Goal: Task Accomplishment & Management: Complete application form

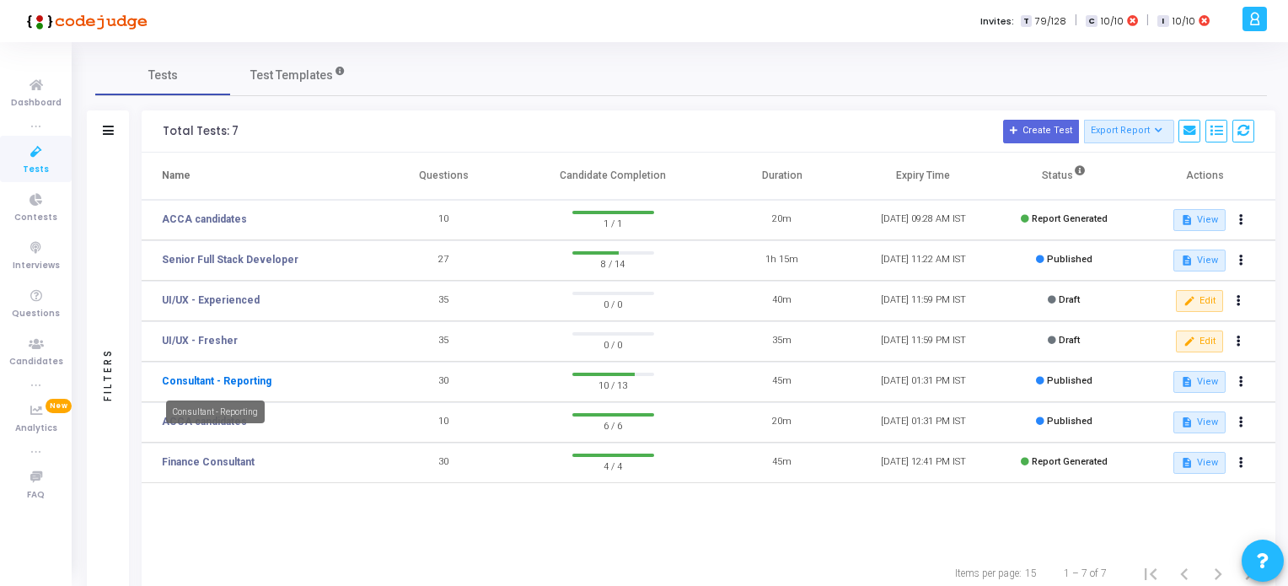
click at [214, 380] on link "Consultant - Reporting" at bounding box center [217, 380] width 110 height 15
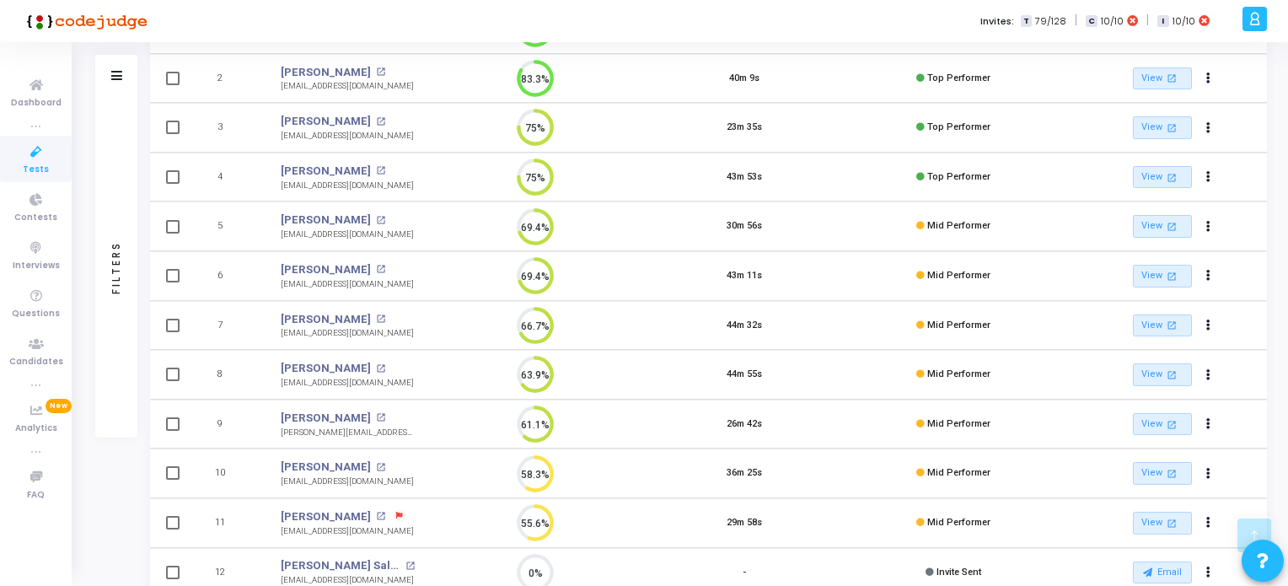
scroll to position [391, 0]
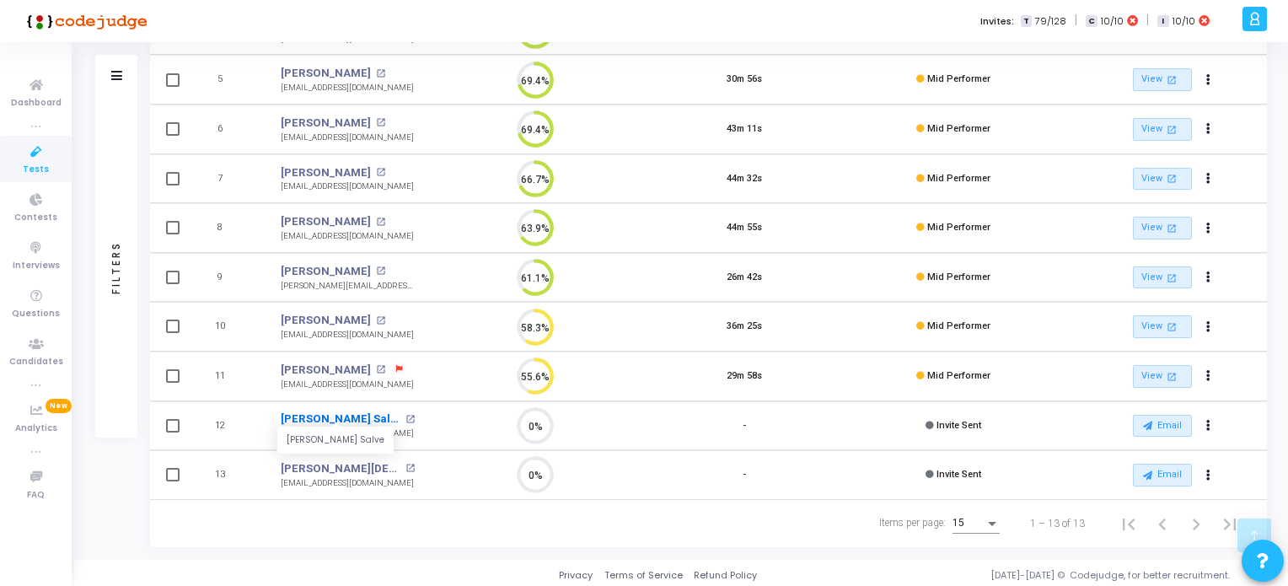
click at [321, 420] on link "[PERSON_NAME] Salve" at bounding box center [341, 419] width 120 height 17
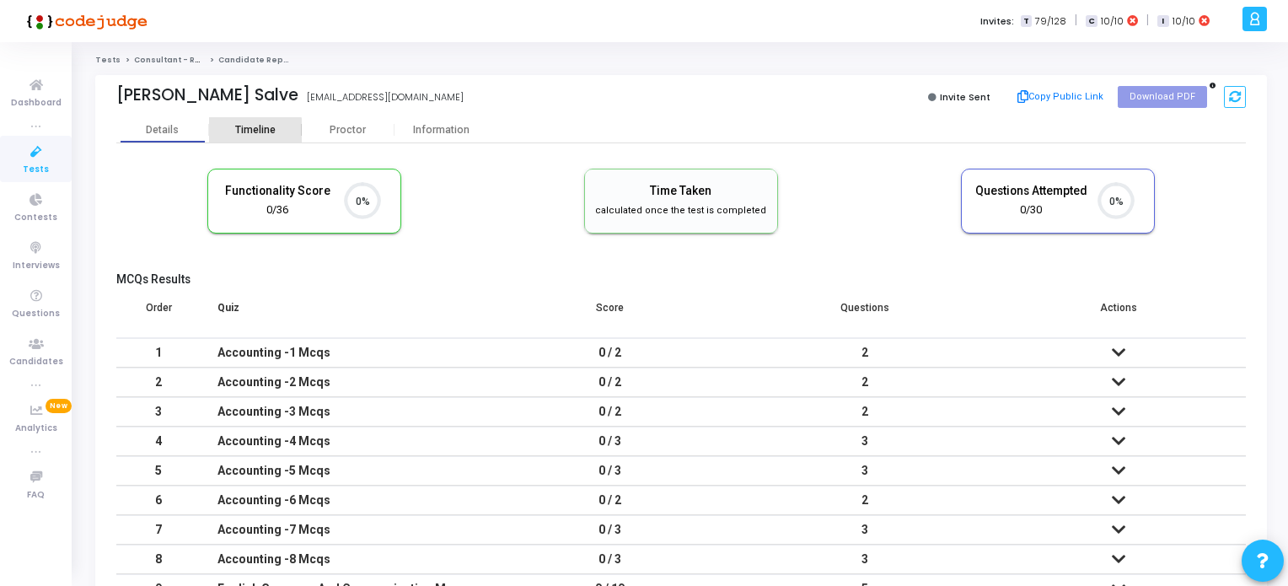
click at [253, 134] on div "Timeline" at bounding box center [255, 130] width 40 height 13
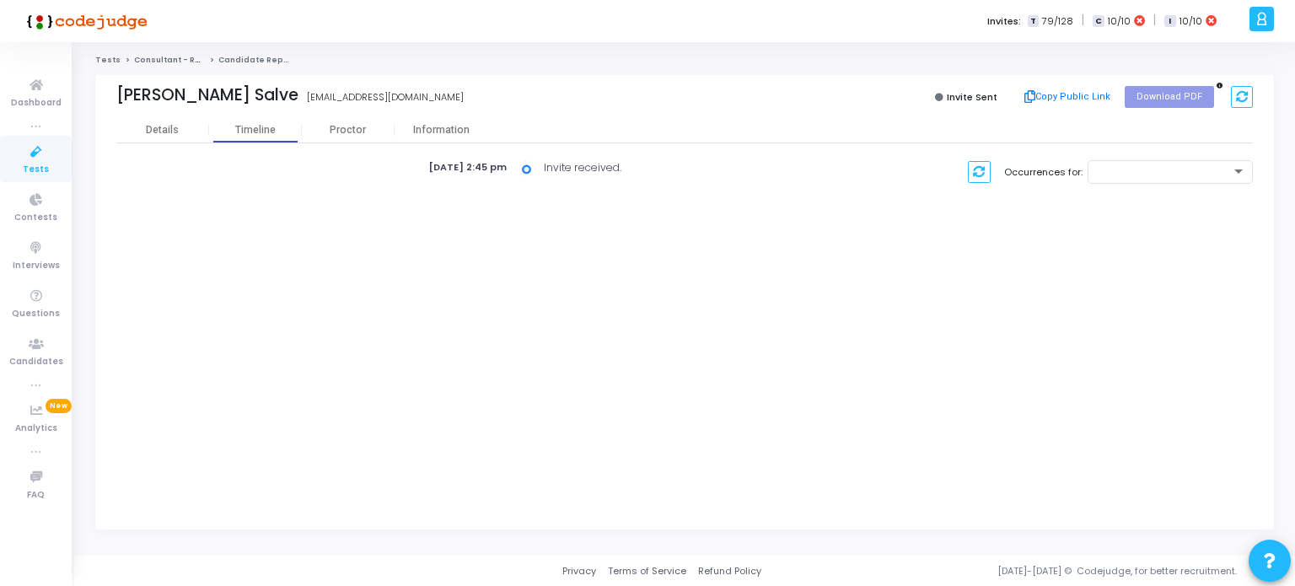
click at [24, 154] on icon at bounding box center [36, 152] width 35 height 21
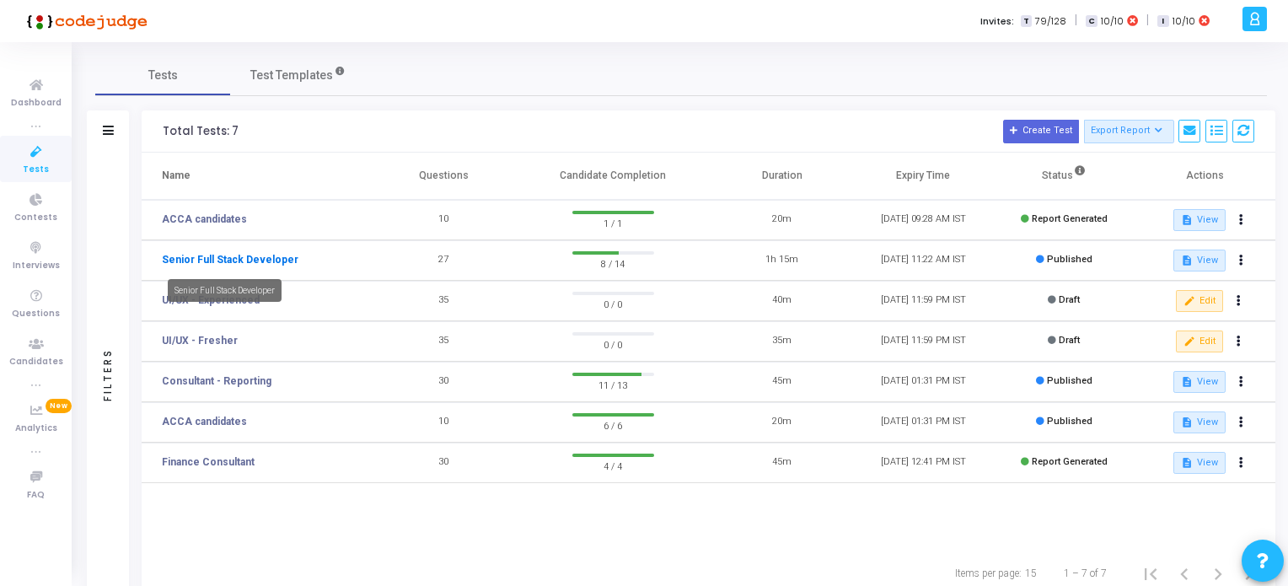
click at [218, 257] on link "Senior Full Stack Developer" at bounding box center [230, 259] width 137 height 15
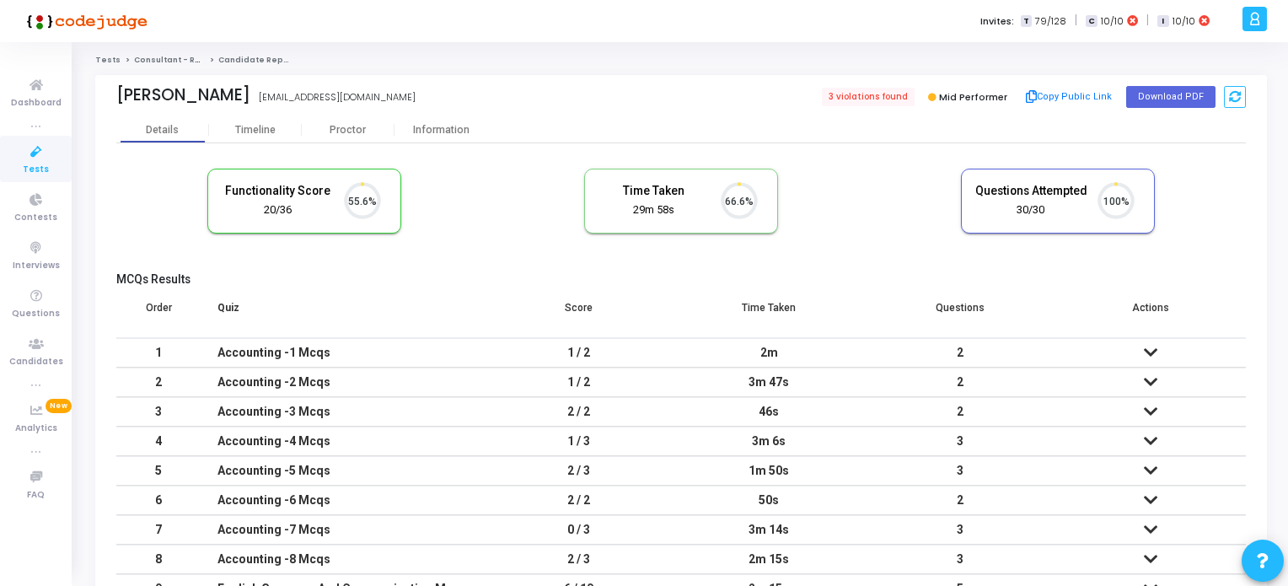
scroll to position [35, 43]
click at [40, 167] on span "Tests" at bounding box center [36, 170] width 26 height 14
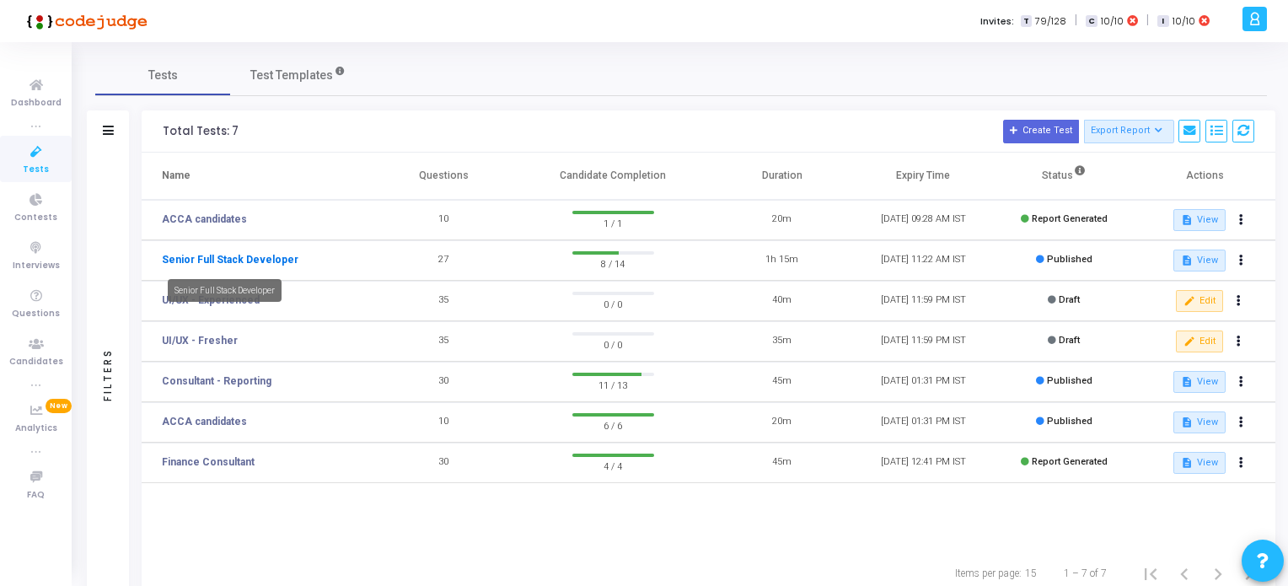
click at [260, 256] on link "Senior Full Stack Developer" at bounding box center [230, 259] width 137 height 15
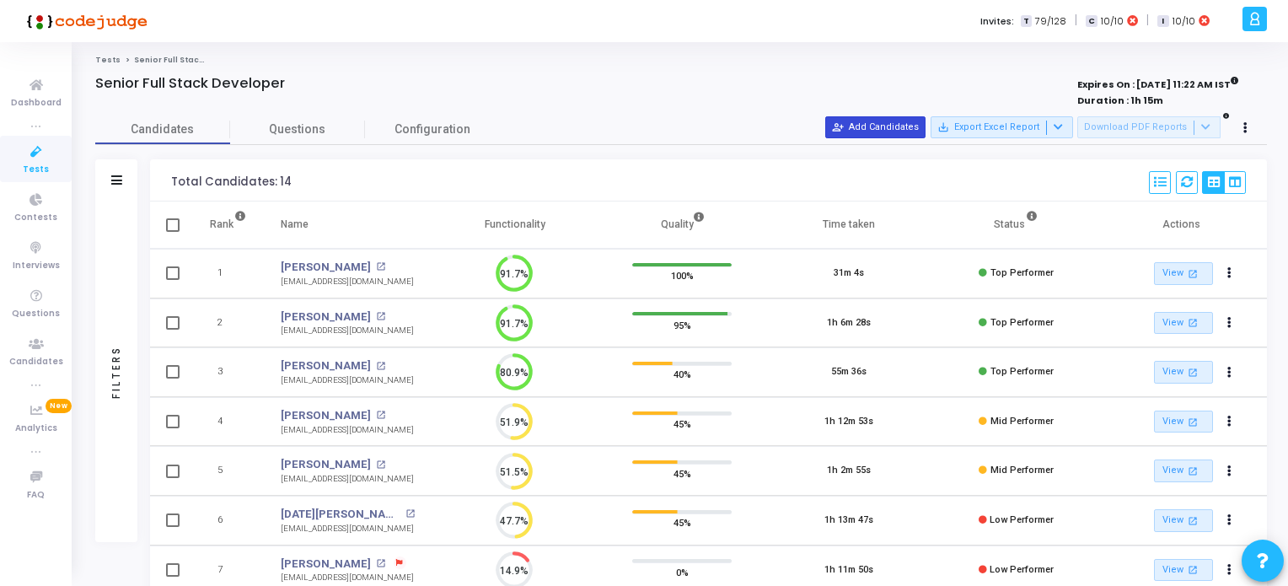
click at [890, 123] on button "person_add_alt Add Candidates" at bounding box center [875, 127] width 100 height 22
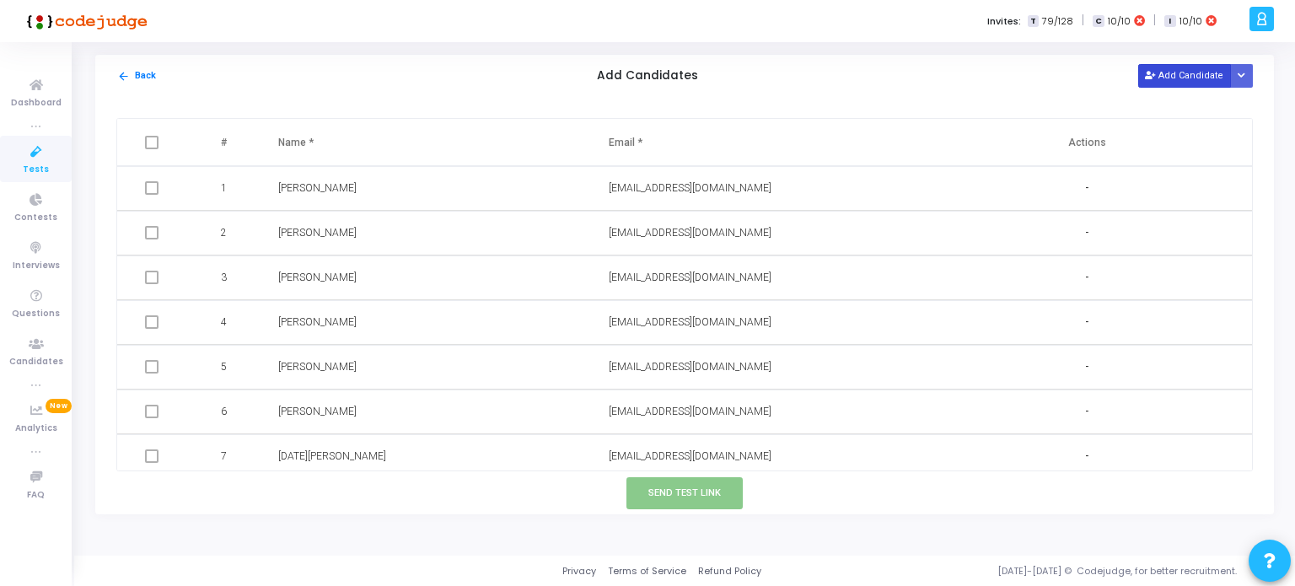
click at [1170, 83] on button "Add Candidate" at bounding box center [1184, 75] width 93 height 23
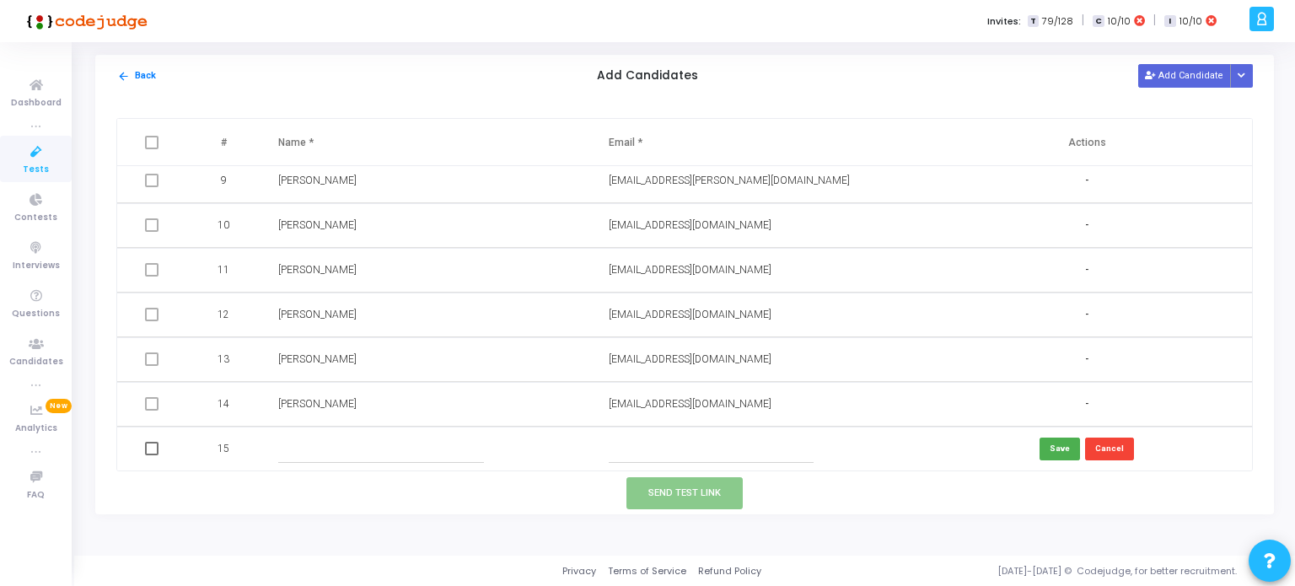
click at [615, 444] on input "text" at bounding box center [711, 449] width 205 height 28
paste input "bhorrupali99@gmail.com"
type input "bhorrupali99@gmail.com"
click at [336, 434] on td at bounding box center [426, 449] width 330 height 45
click at [303, 454] on input "text" at bounding box center [380, 449] width 205 height 28
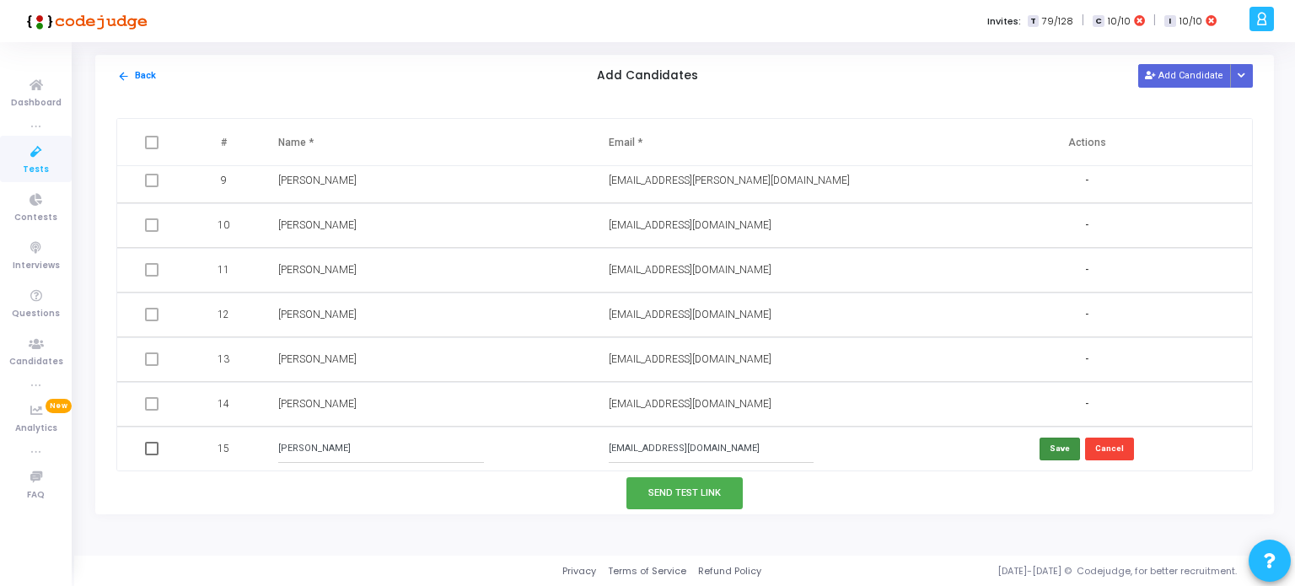
type input "Rupali Bhor"
click at [1053, 443] on button "Save" at bounding box center [1060, 449] width 40 height 23
click at [667, 487] on button "Send Test Link" at bounding box center [684, 492] width 116 height 31
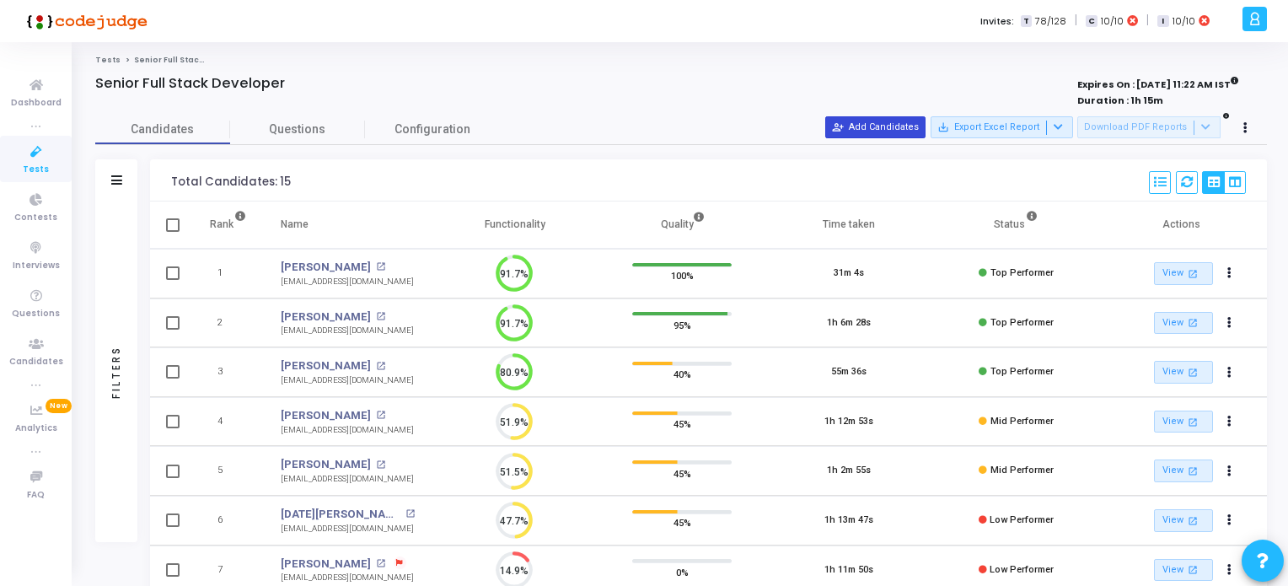
click at [878, 131] on button "person_add_alt Add Candidates" at bounding box center [875, 127] width 100 height 22
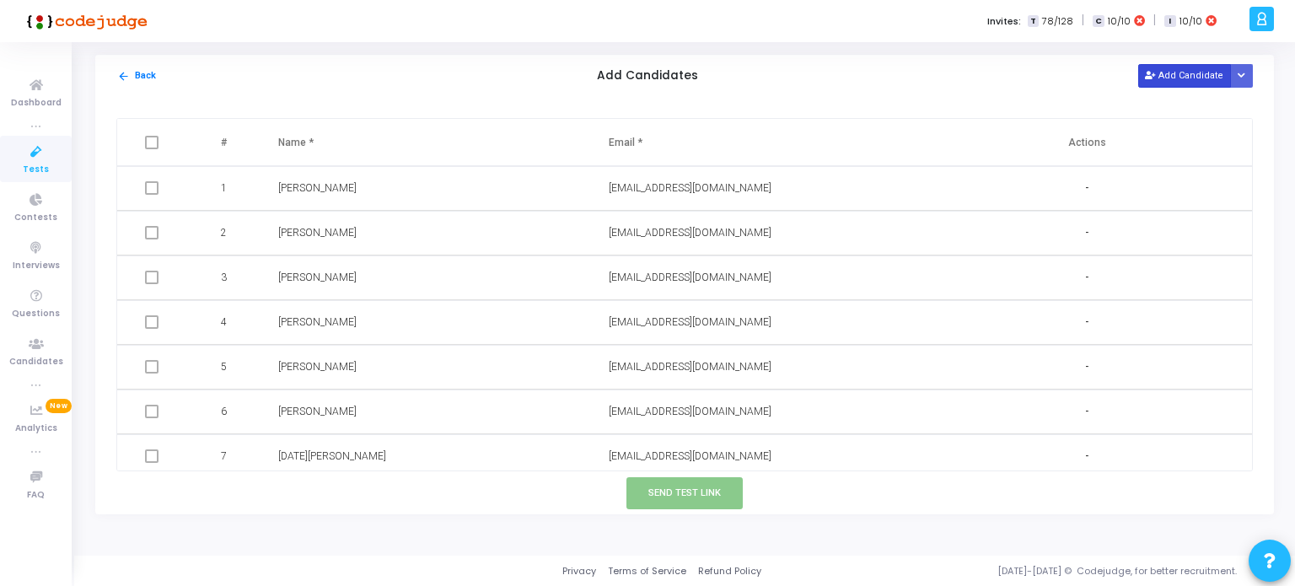
click at [1184, 77] on button "Add Candidate" at bounding box center [1184, 75] width 93 height 23
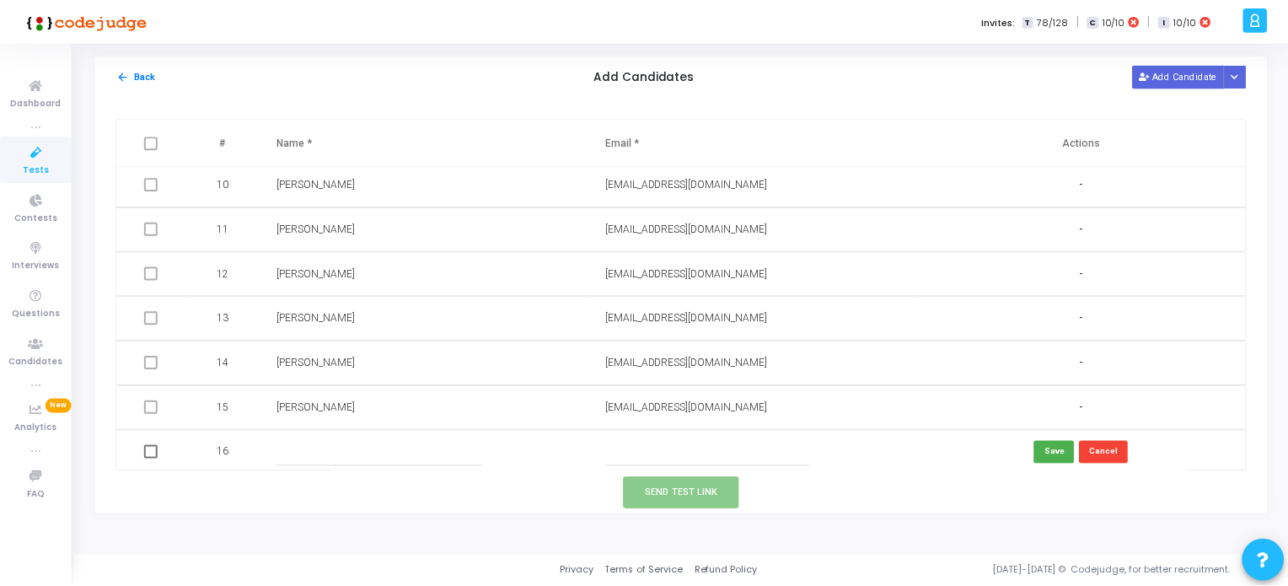
scroll to position [410, 0]
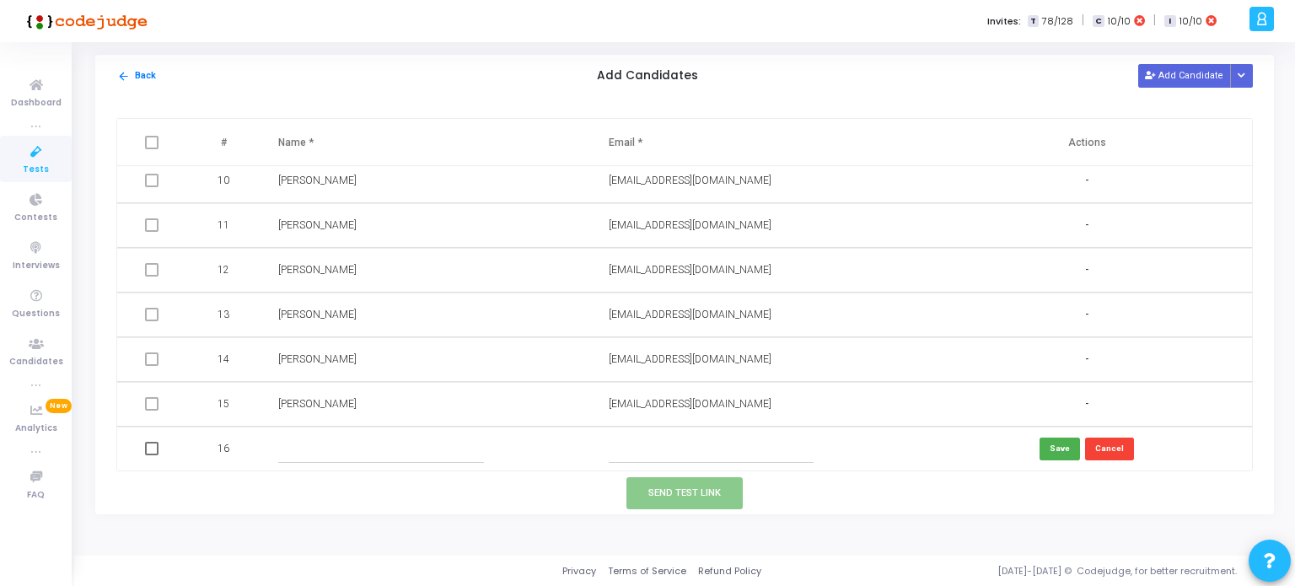
click at [610, 452] on input "text" at bounding box center [711, 449] width 205 height 28
paste input "nikhilrajgupta195@gmail.com"
type input "nikhilrajgupta195@gmail.com"
click at [384, 439] on input "text" at bounding box center [380, 449] width 205 height 28
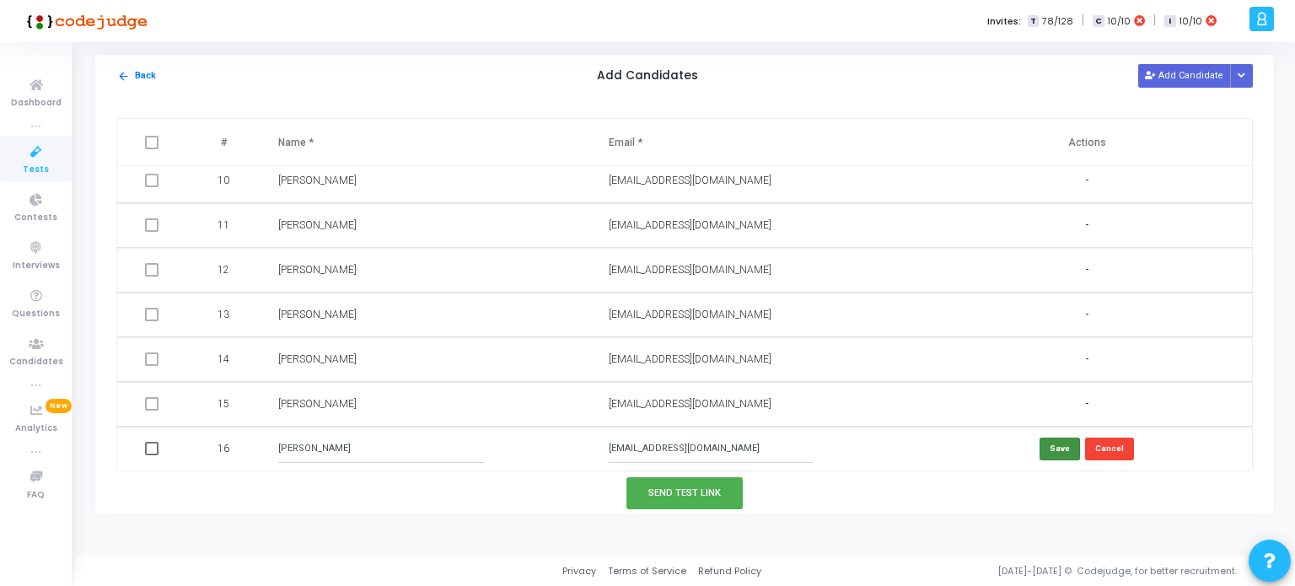
type input "Nikhil Gupta"
click at [1055, 454] on button "Save" at bounding box center [1060, 449] width 40 height 23
click at [696, 498] on button "Send Test Link" at bounding box center [684, 492] width 116 height 31
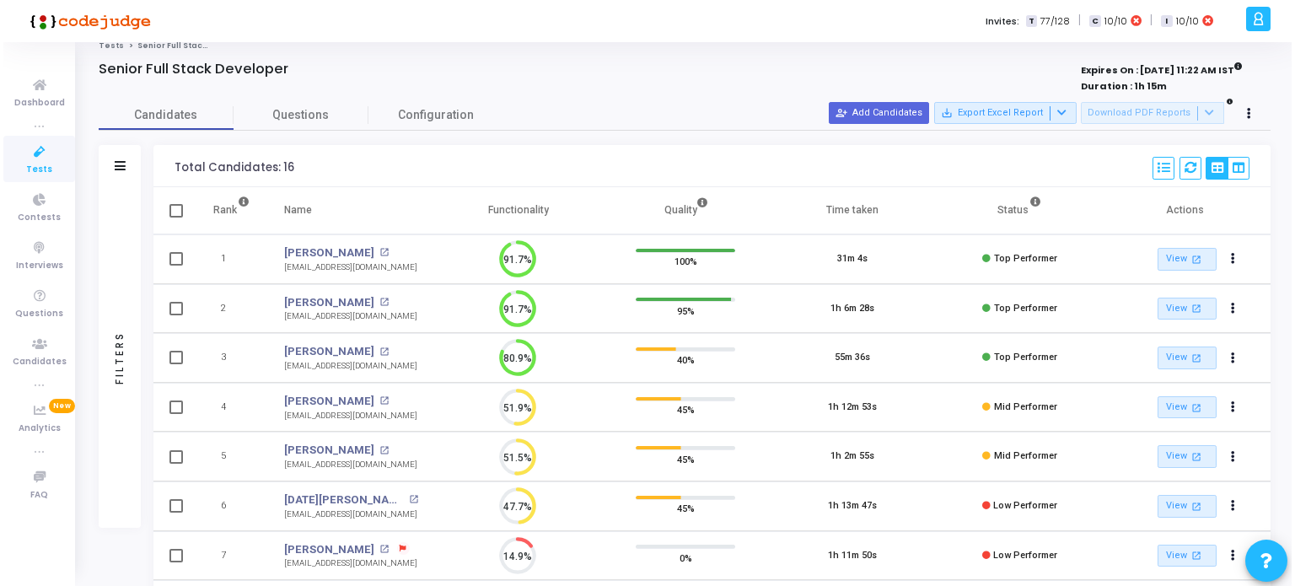
scroll to position [0, 0]
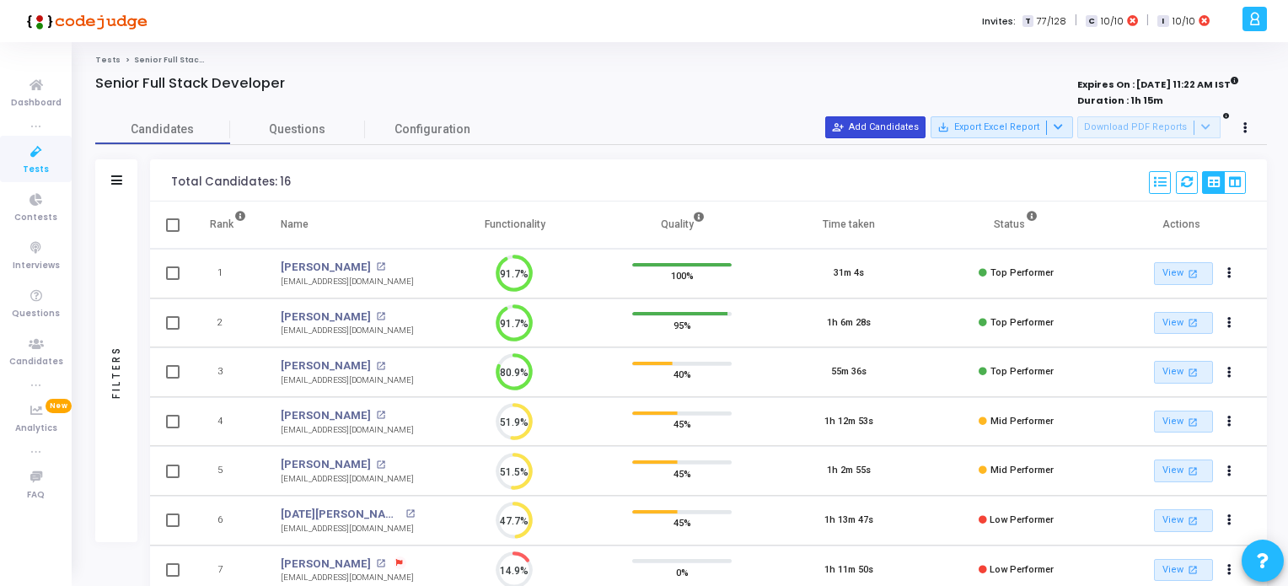
click at [885, 121] on button "person_add_alt Add Candidates" at bounding box center [875, 127] width 100 height 22
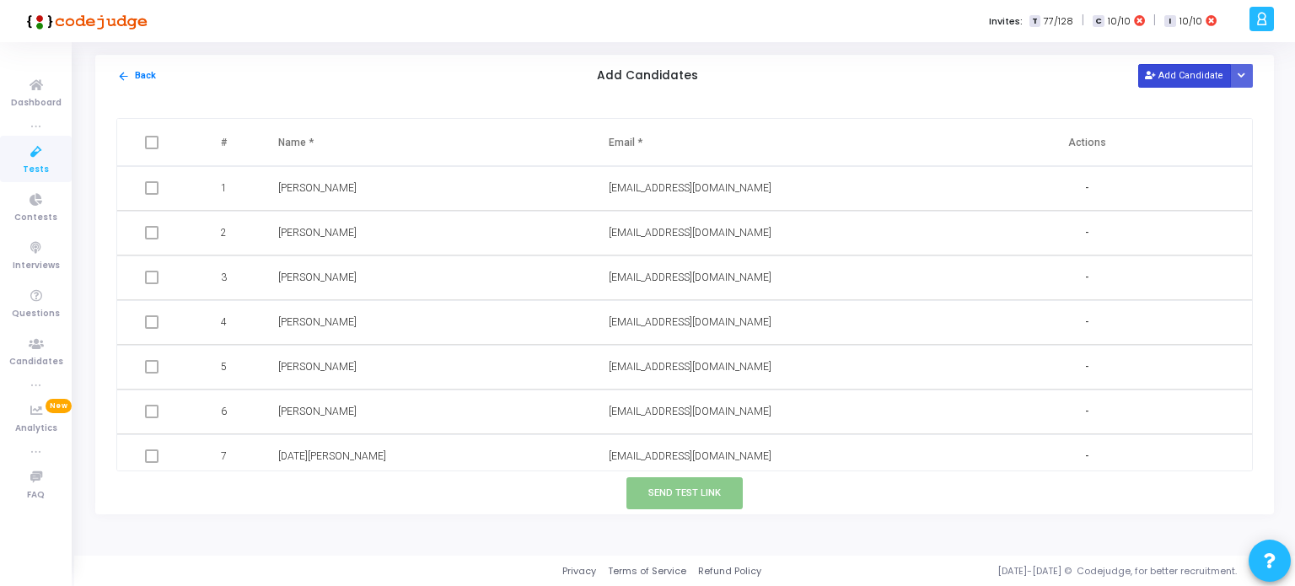
click at [1177, 73] on button "Add Candidate" at bounding box center [1184, 75] width 93 height 23
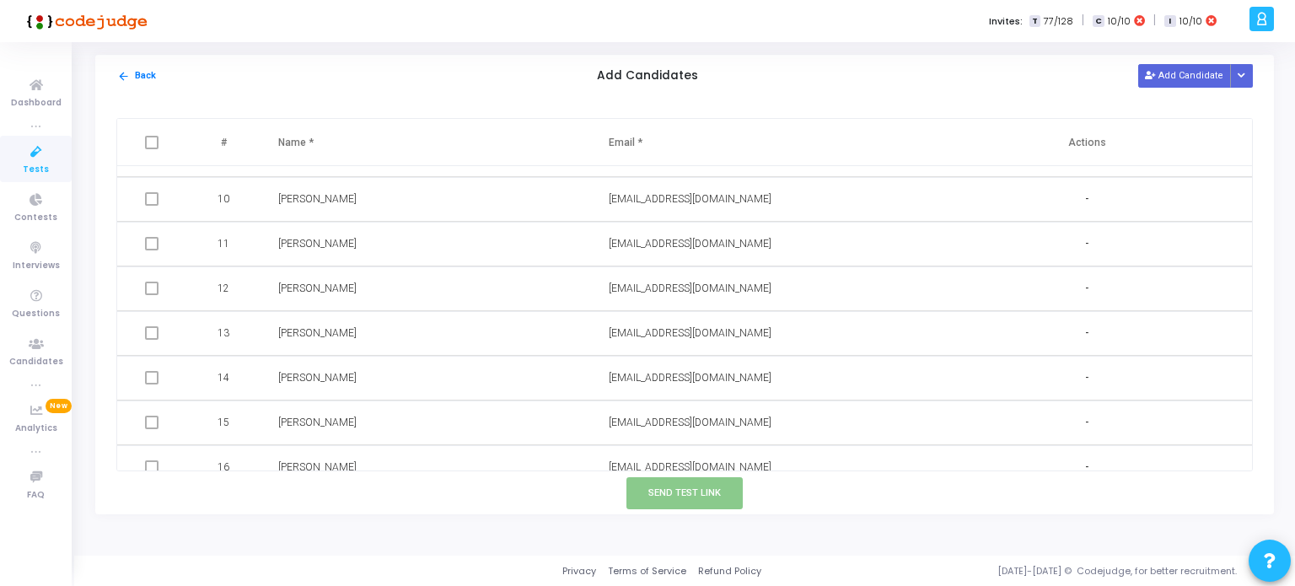
scroll to position [454, 0]
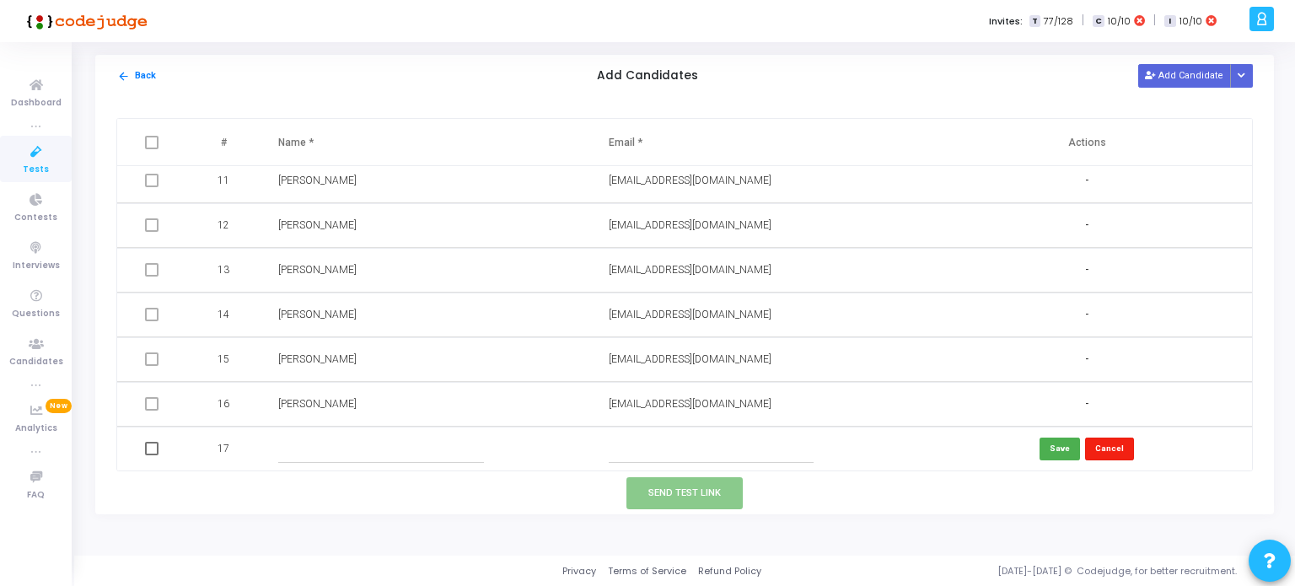
click at [1120, 452] on button "Cancel" at bounding box center [1109, 449] width 49 height 23
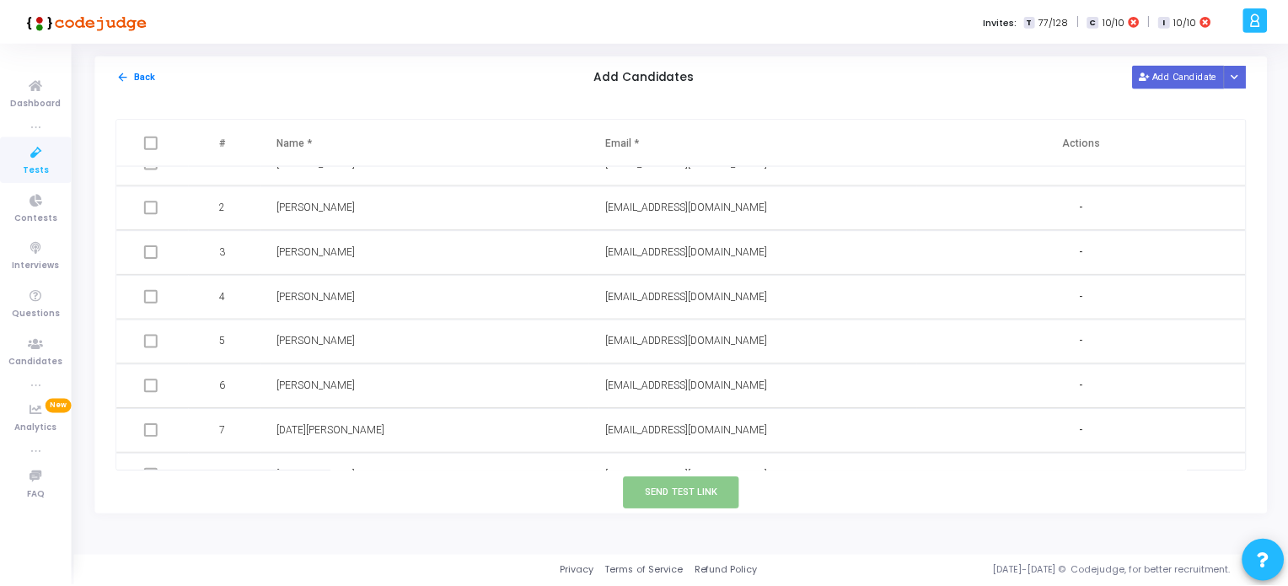
scroll to position [0, 0]
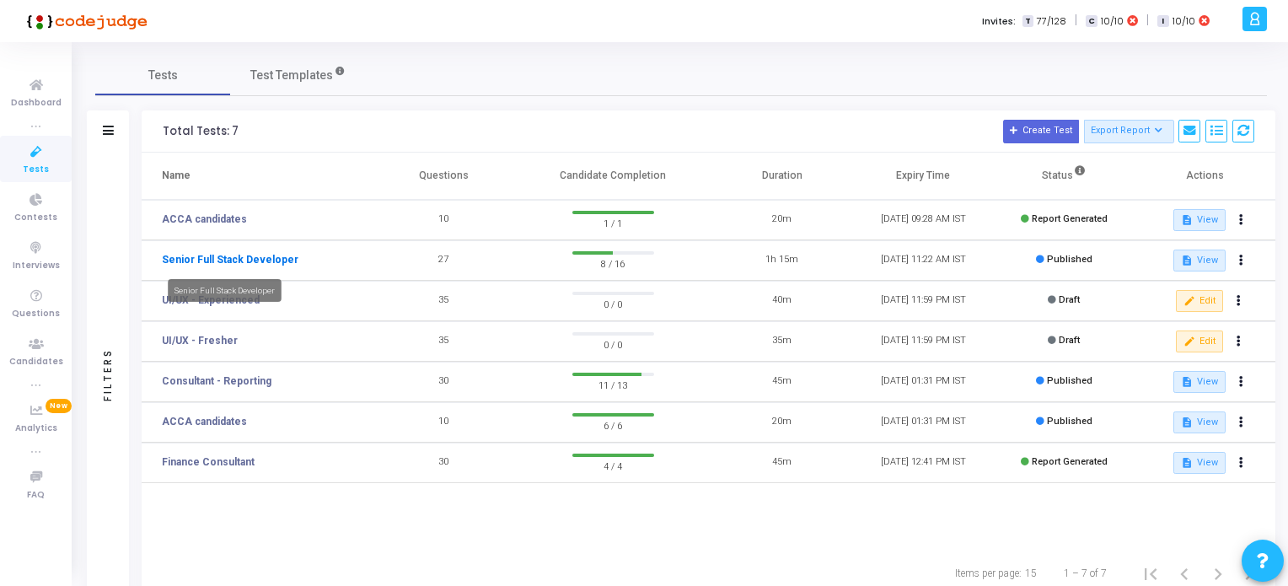
click at [259, 255] on link "Senior Full Stack Developer" at bounding box center [230, 259] width 137 height 15
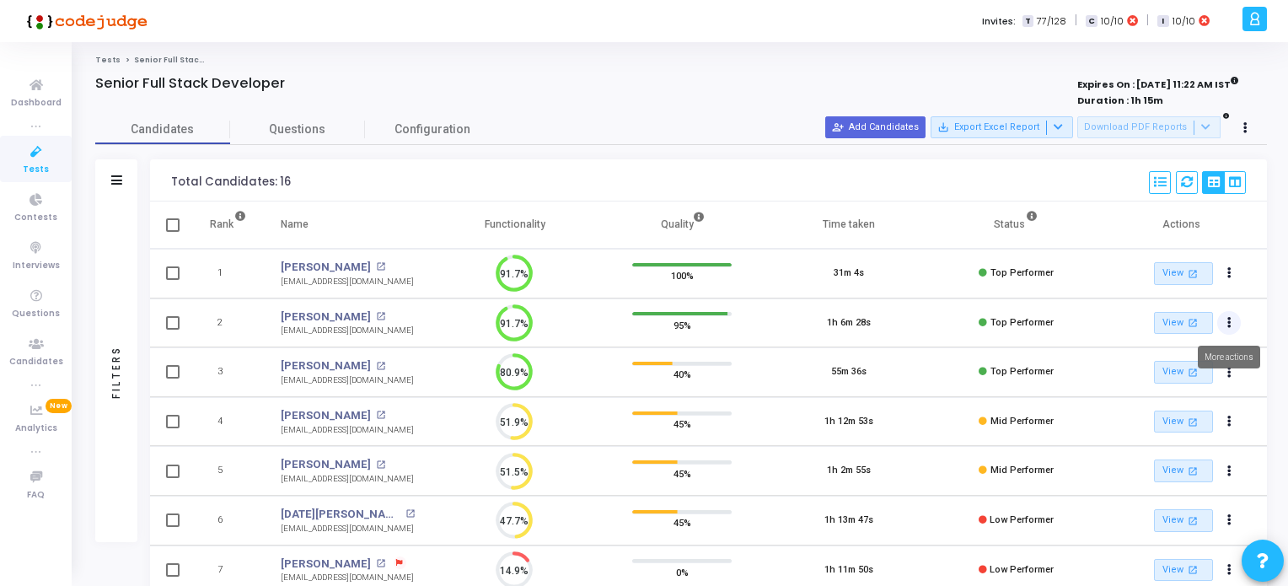
click at [1230, 316] on button "Actions" at bounding box center [1229, 323] width 24 height 24
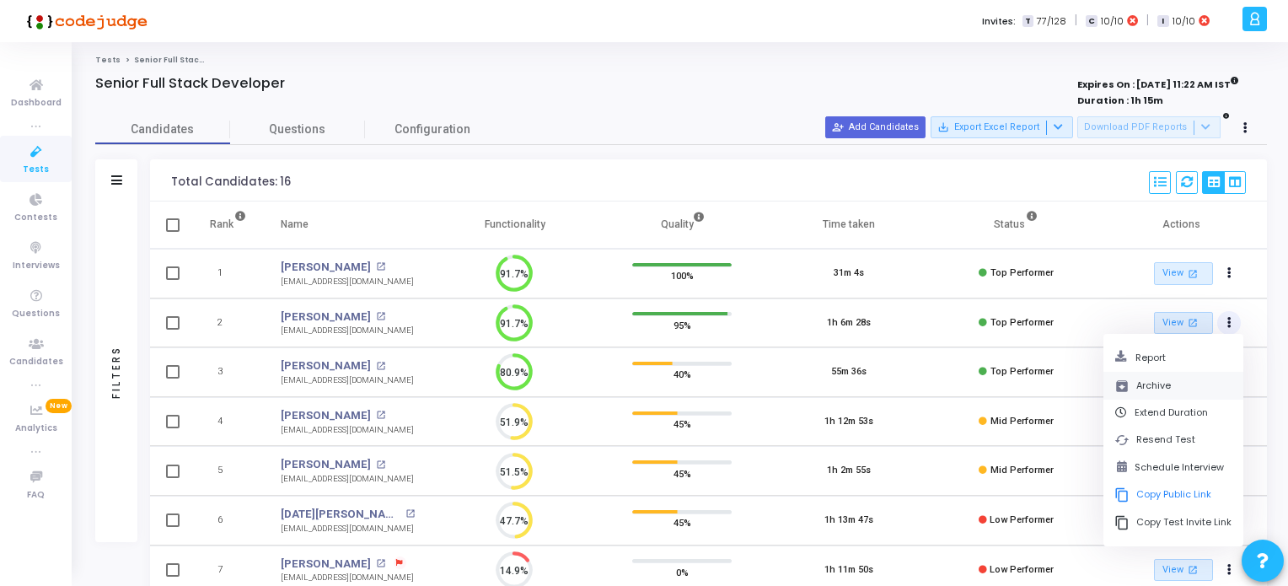
click at [1154, 380] on button "archive Archive" at bounding box center [1174, 386] width 140 height 28
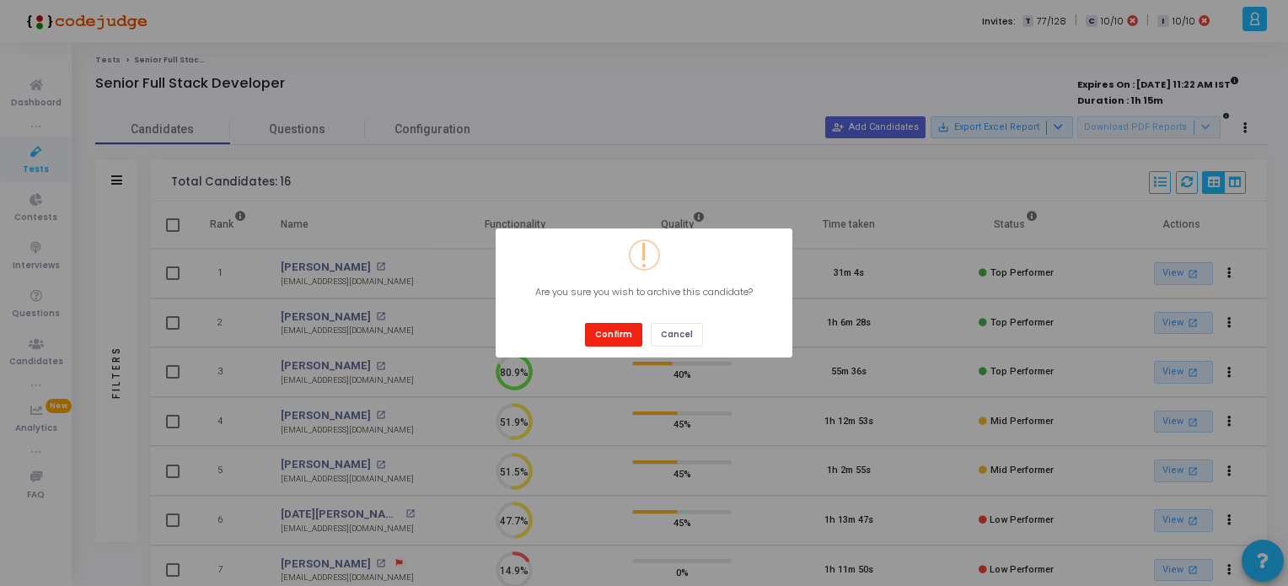
click at [604, 323] on button "Confirm" at bounding box center [613, 334] width 57 height 23
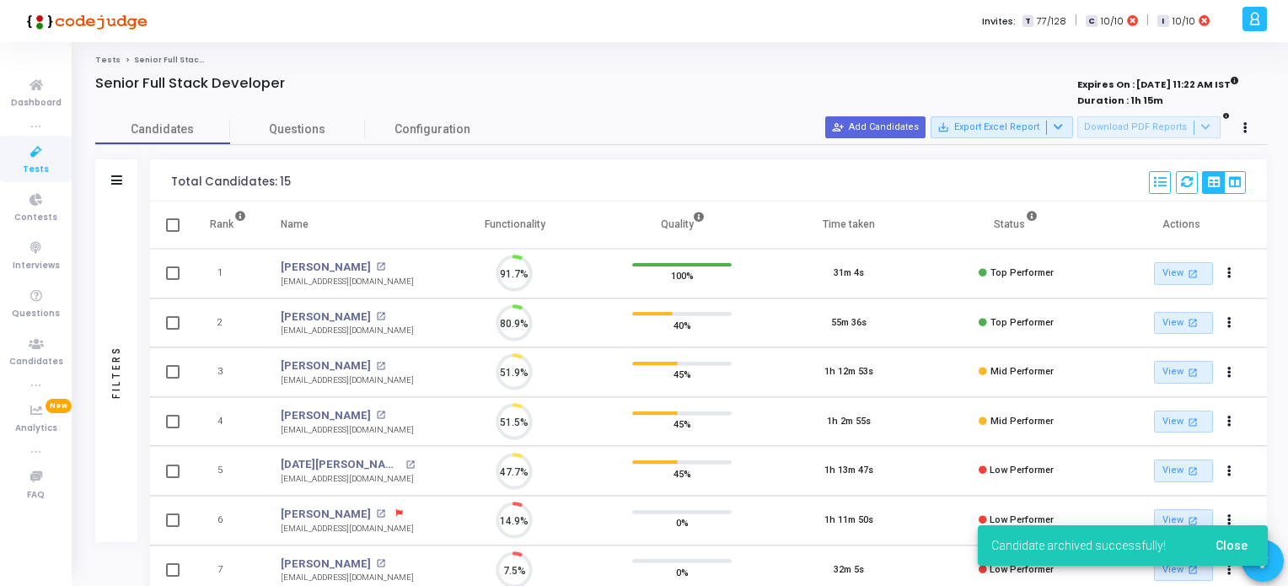
scroll to position [35, 43]
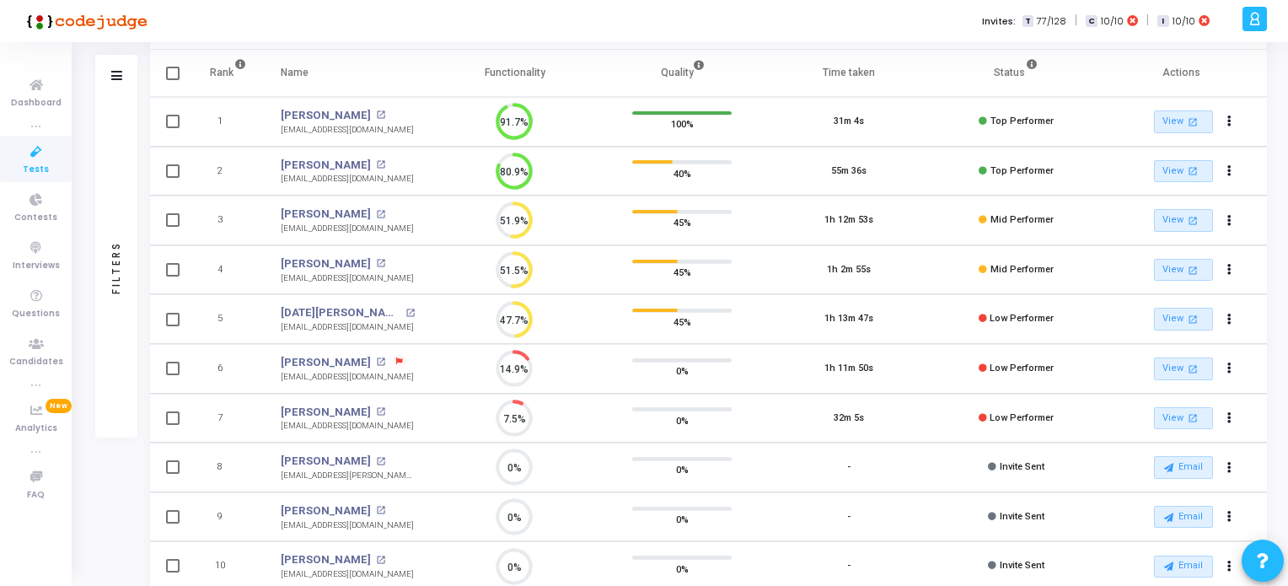
click at [45, 177] on link "Tests" at bounding box center [36, 159] width 72 height 46
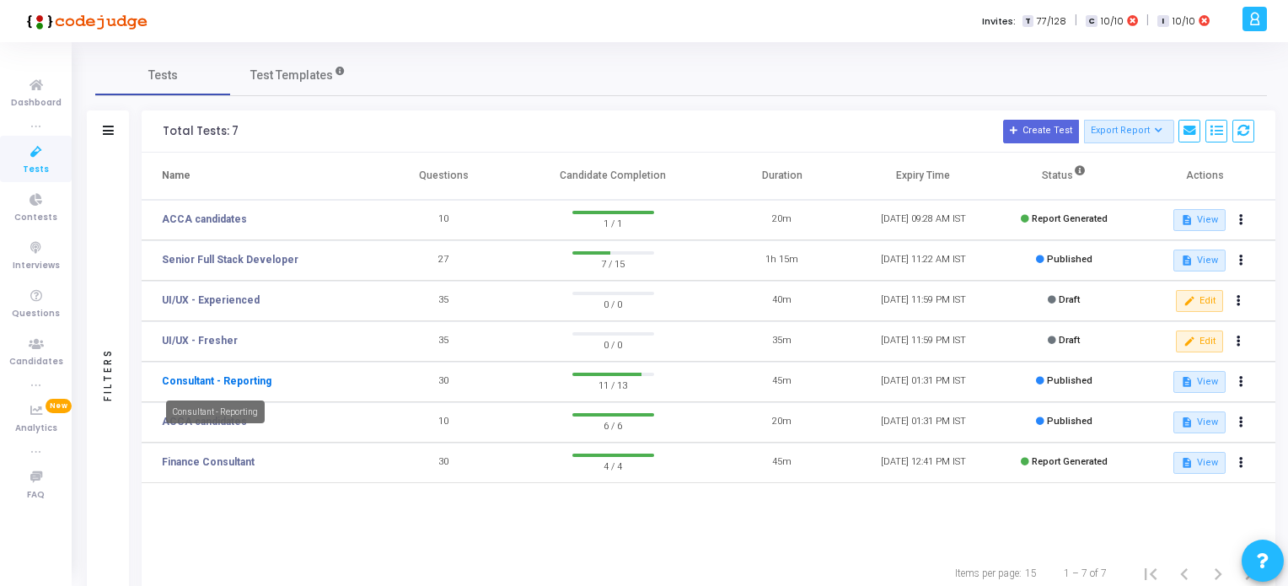
click at [245, 380] on link "Consultant - Reporting" at bounding box center [217, 380] width 110 height 15
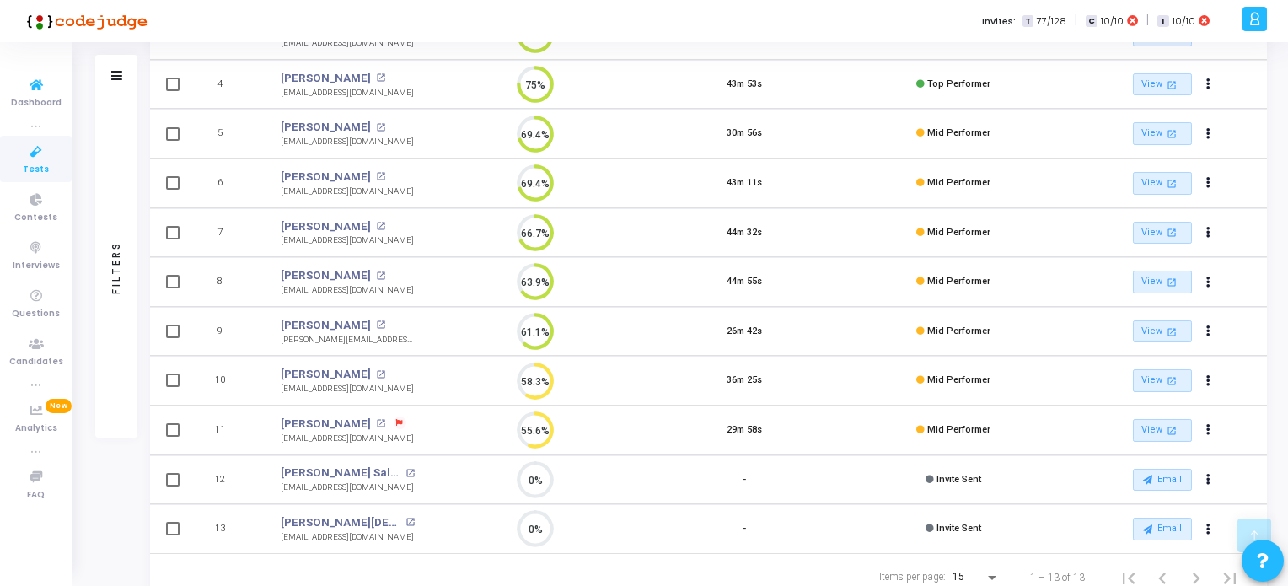
click at [28, 151] on icon at bounding box center [36, 152] width 35 height 21
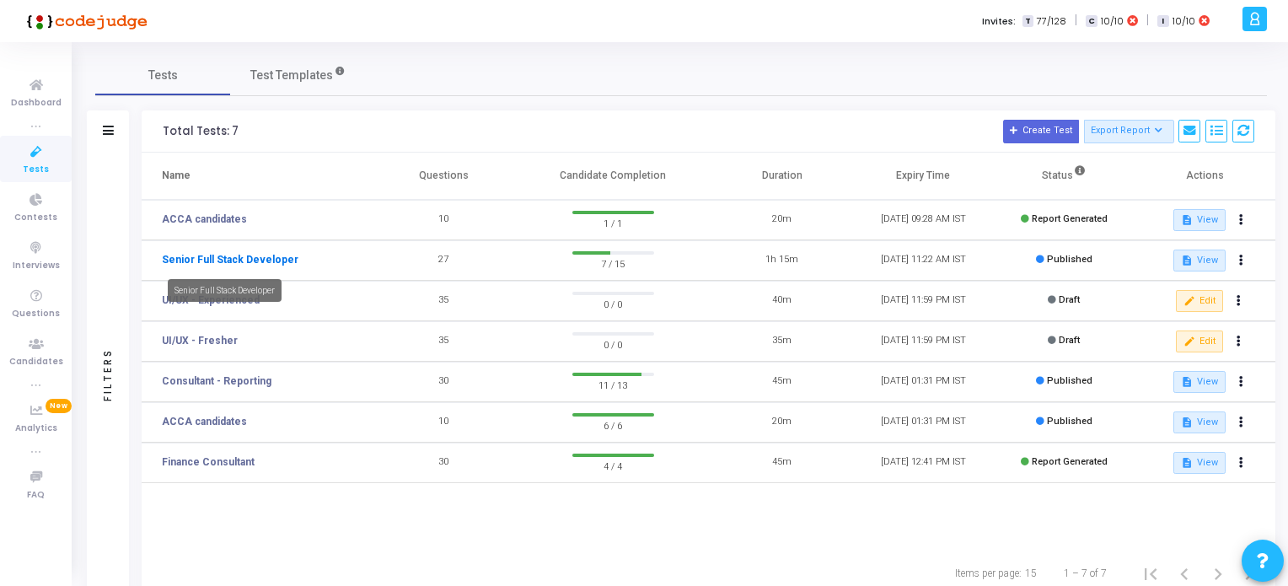
click at [270, 259] on link "Senior Full Stack Developer" at bounding box center [230, 259] width 137 height 15
